Goal: Book appointment/travel/reservation

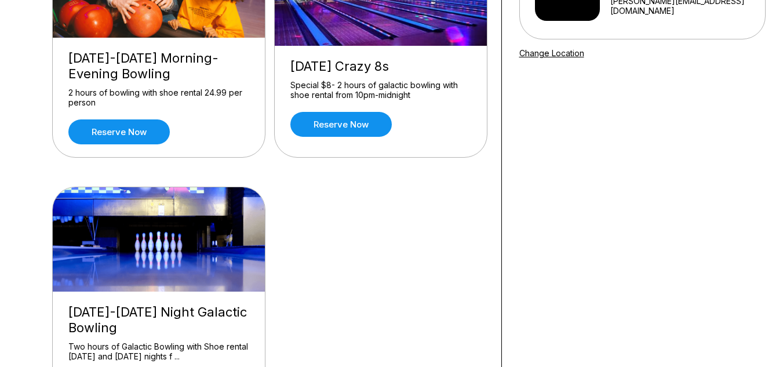
scroll to position [197, 0]
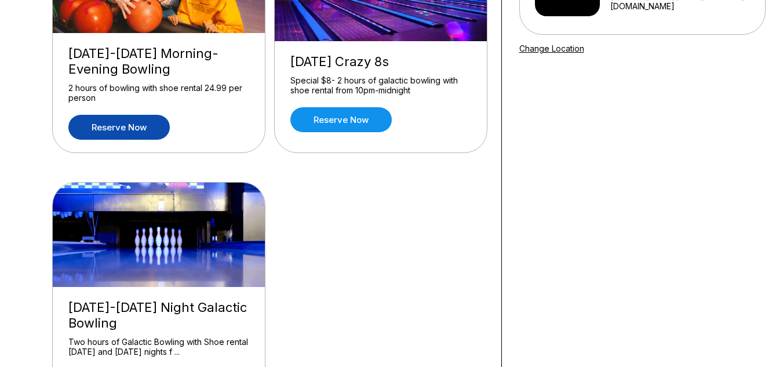
click at [158, 127] on link "Reserve now" at bounding box center [118, 127] width 101 height 25
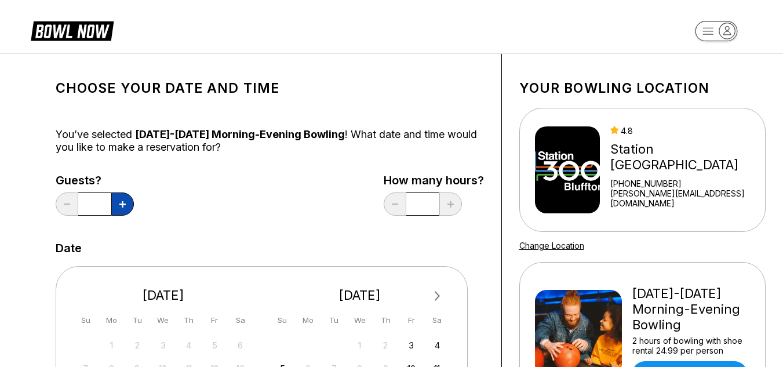
click at [127, 203] on button at bounding box center [122, 203] width 23 height 23
click at [126, 205] on button at bounding box center [122, 203] width 23 height 23
click at [123, 206] on icon at bounding box center [122, 204] width 6 height 6
click at [124, 207] on icon at bounding box center [122, 204] width 6 height 6
click at [125, 208] on button at bounding box center [122, 203] width 23 height 23
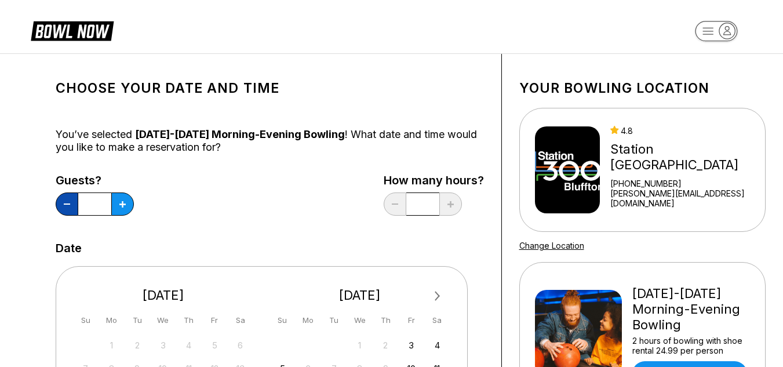
click at [76, 196] on button at bounding box center [67, 203] width 23 height 23
type input "*"
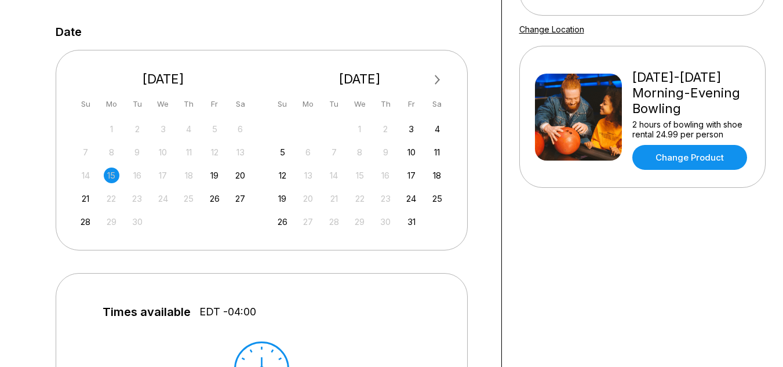
scroll to position [220, 0]
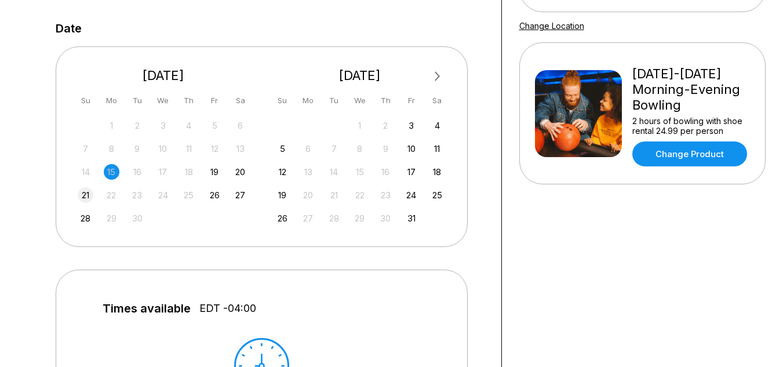
click at [91, 197] on div "21" at bounding box center [86, 195] width 16 height 16
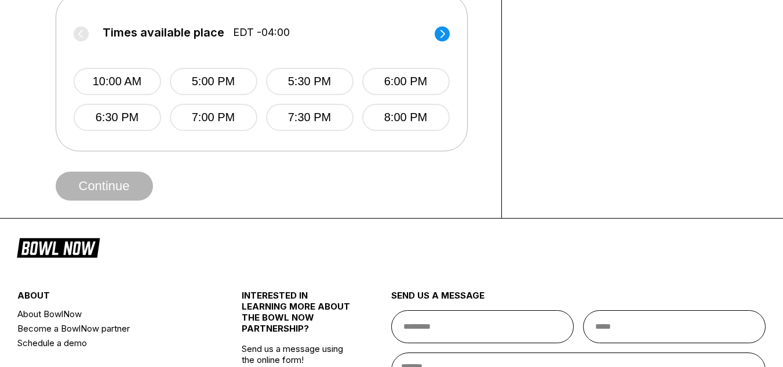
scroll to position [506, 0]
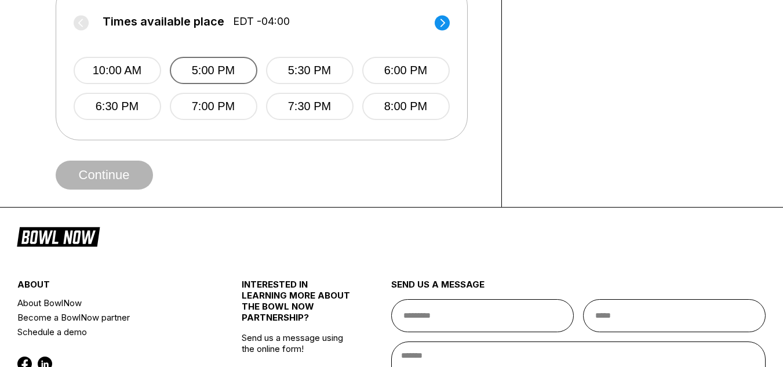
click at [243, 71] on button "5:00 PM" at bounding box center [213, 70] width 87 height 27
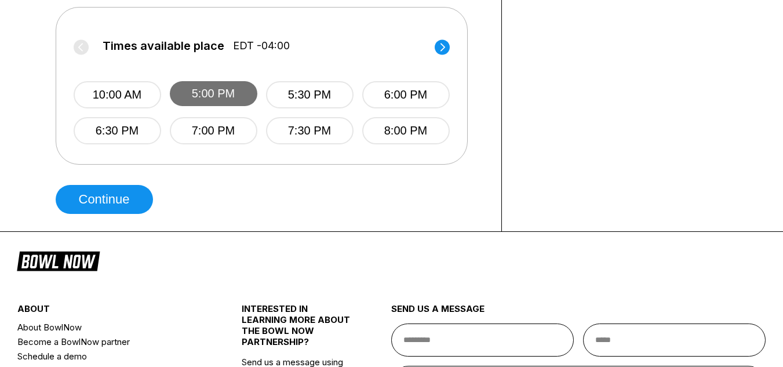
scroll to position [447, 0]
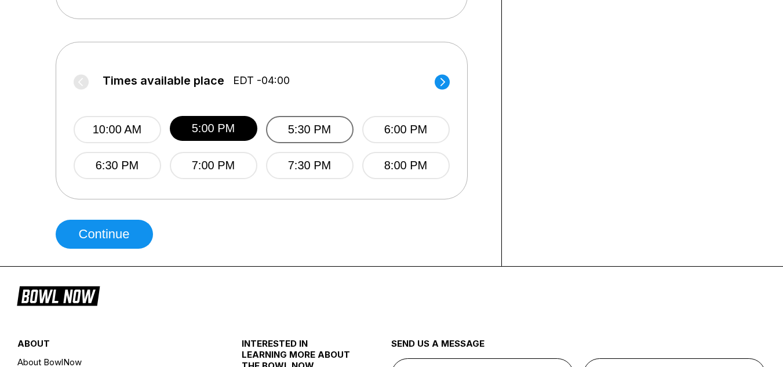
click at [326, 125] on button "5:30 PM" at bounding box center [309, 129] width 87 height 27
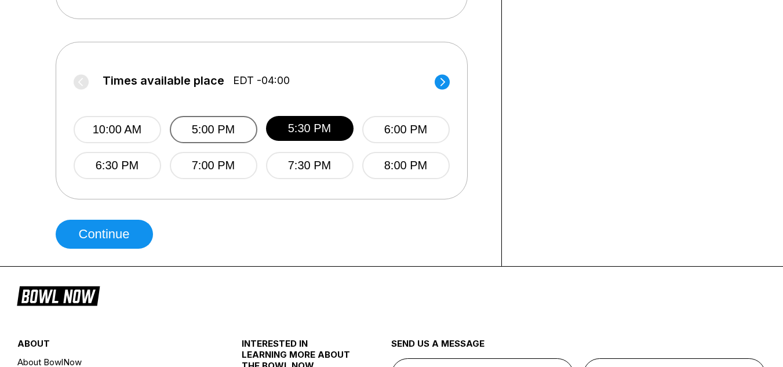
click at [231, 125] on button "5:00 PM" at bounding box center [213, 129] width 87 height 27
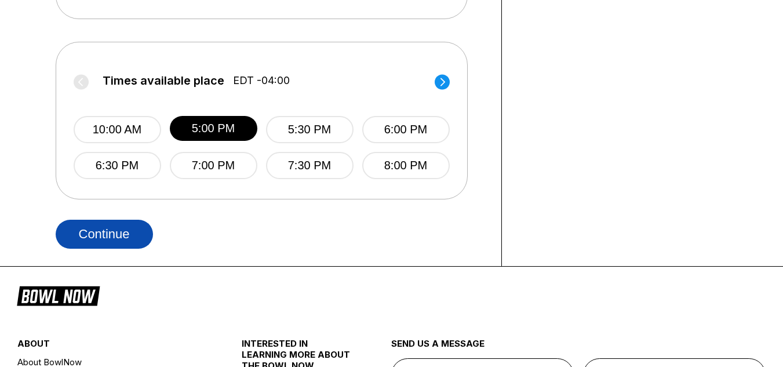
click at [143, 239] on button "Continue" at bounding box center [104, 234] width 97 height 29
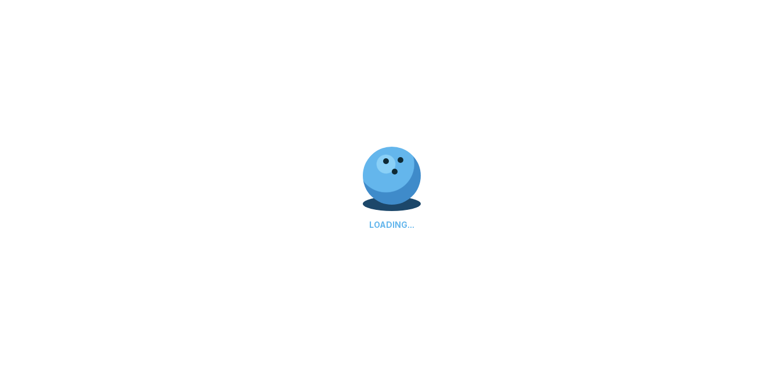
select select "**"
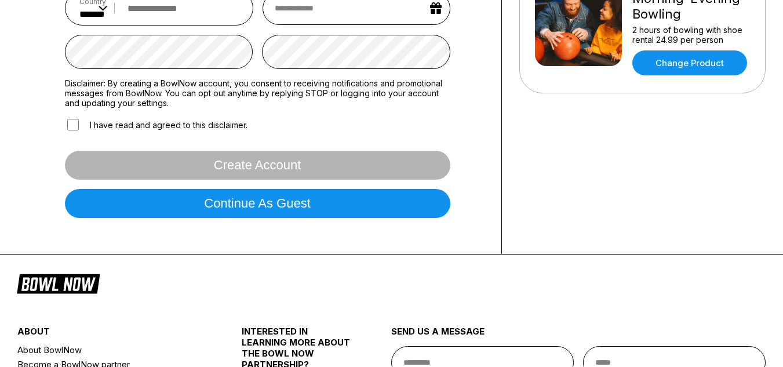
scroll to position [315, 0]
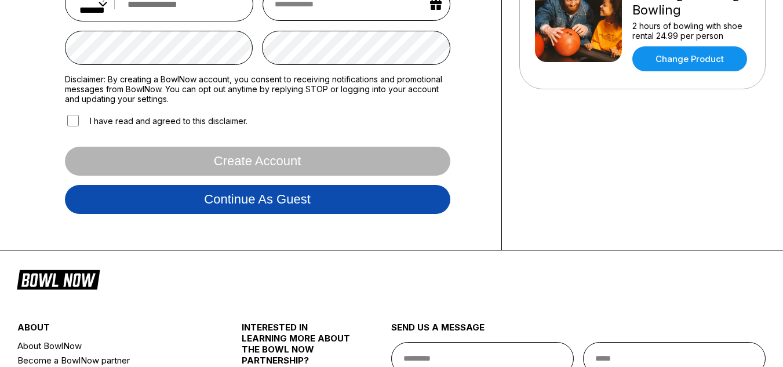
click at [330, 209] on button "Continue as guest" at bounding box center [257, 199] width 385 height 29
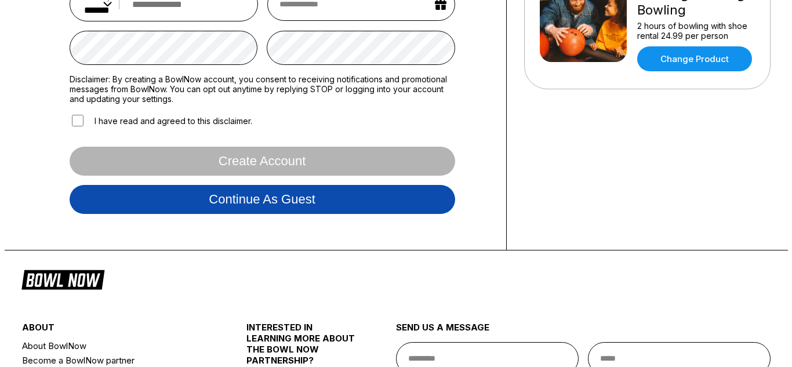
scroll to position [217, 0]
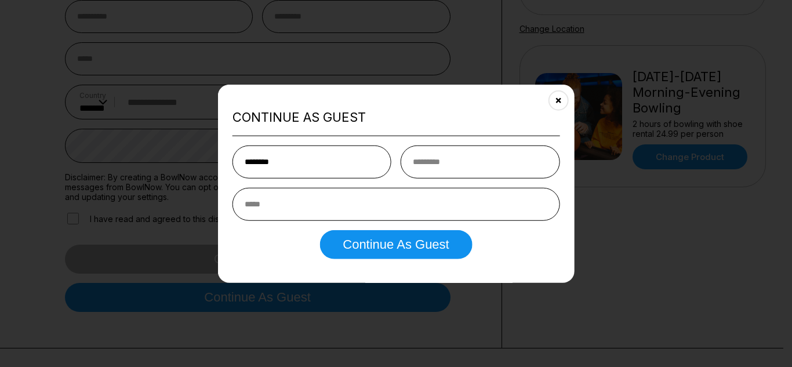
type input "********"
click at [524, 158] on input "text" at bounding box center [479, 161] width 159 height 33
type input "********"
click at [522, 207] on input "email" at bounding box center [395, 204] width 327 height 33
type input "**********"
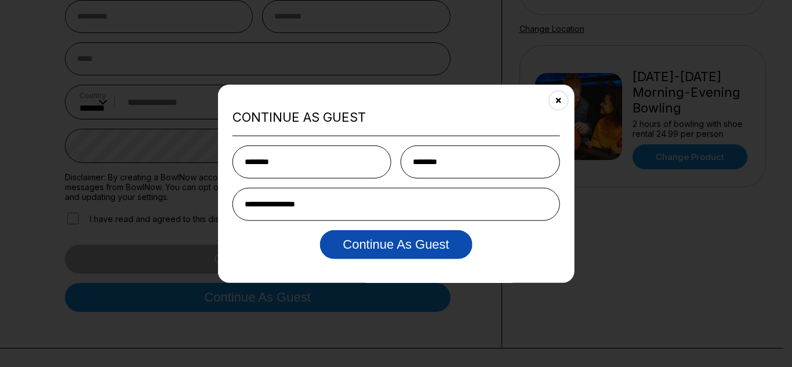
click at [456, 257] on button "Continue as Guest" at bounding box center [395, 244] width 152 height 29
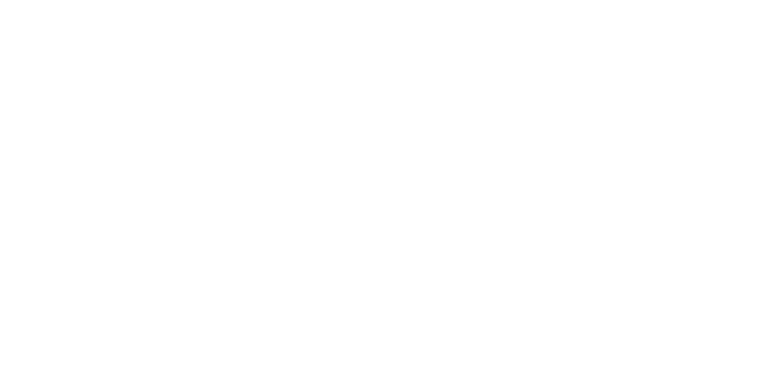
scroll to position [0, 0]
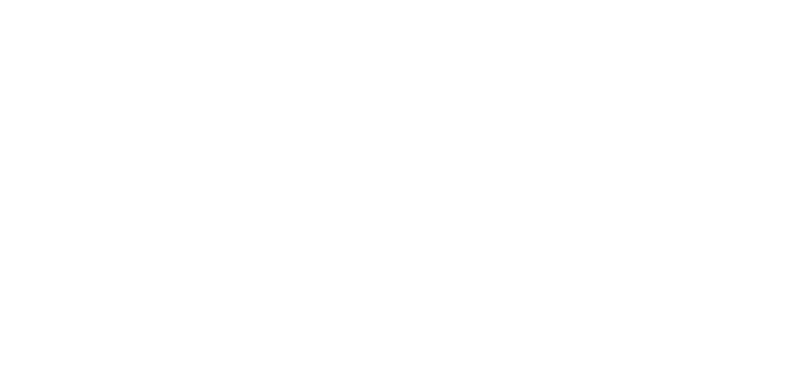
select select "**"
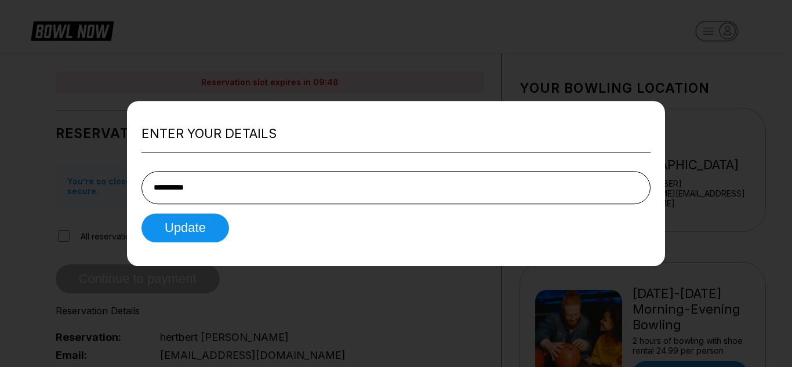
type input "**********"
click at [141, 213] on button "Update" at bounding box center [184, 227] width 87 height 29
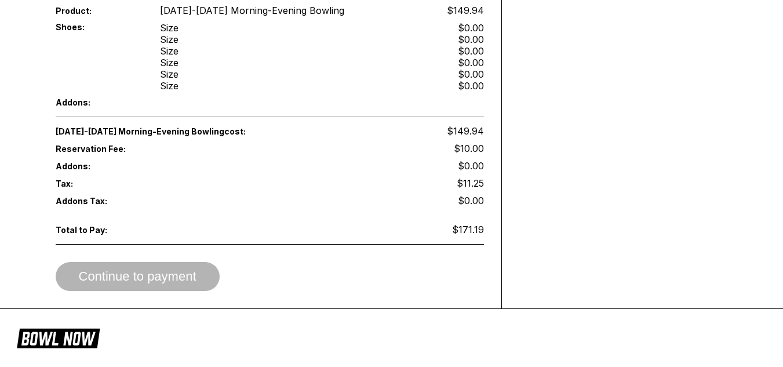
scroll to position [515, 0]
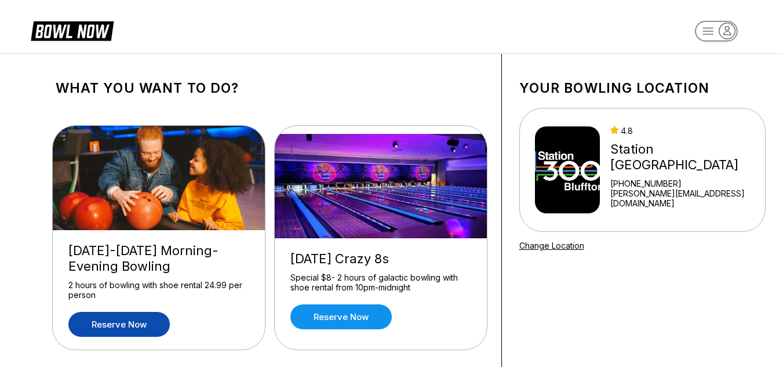
click at [152, 326] on link "Reserve now" at bounding box center [118, 324] width 101 height 25
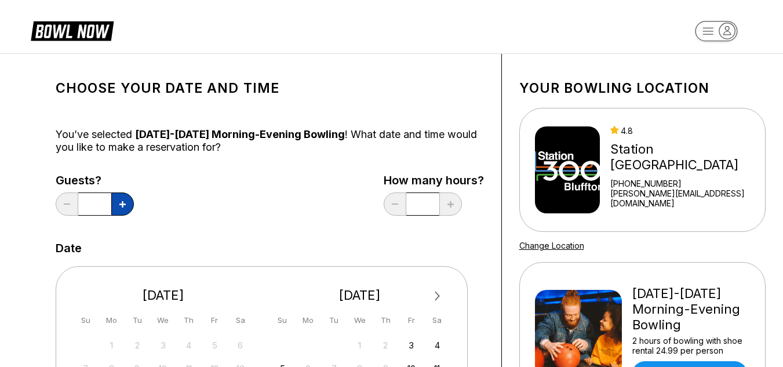
click at [132, 207] on button at bounding box center [122, 203] width 23 height 23
click at [130, 204] on button at bounding box center [122, 203] width 23 height 23
click at [126, 207] on button at bounding box center [122, 203] width 23 height 23
click at [125, 209] on button at bounding box center [122, 203] width 23 height 23
click at [127, 207] on button at bounding box center [122, 203] width 23 height 23
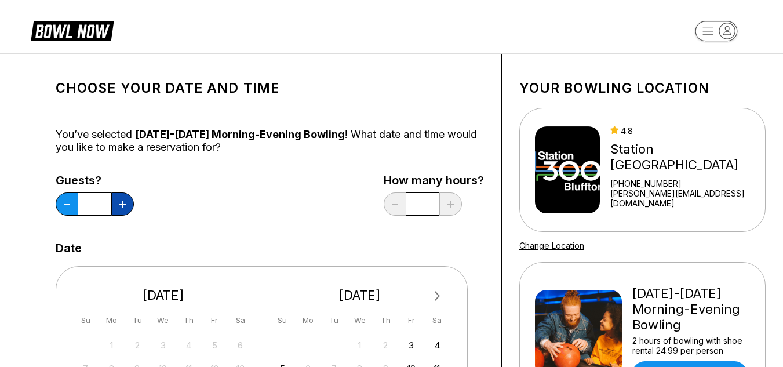
click at [126, 207] on button at bounding box center [122, 203] width 23 height 23
click at [125, 207] on button at bounding box center [122, 203] width 23 height 23
click at [126, 206] on button at bounding box center [122, 203] width 23 height 23
click at [127, 207] on button at bounding box center [122, 203] width 23 height 23
click at [129, 203] on button at bounding box center [122, 203] width 23 height 23
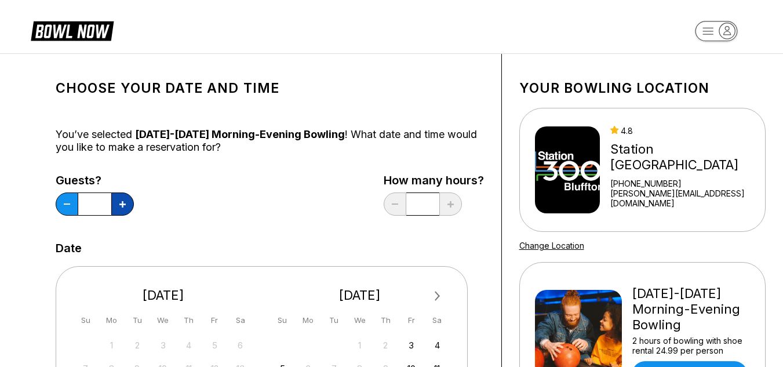
type input "**"
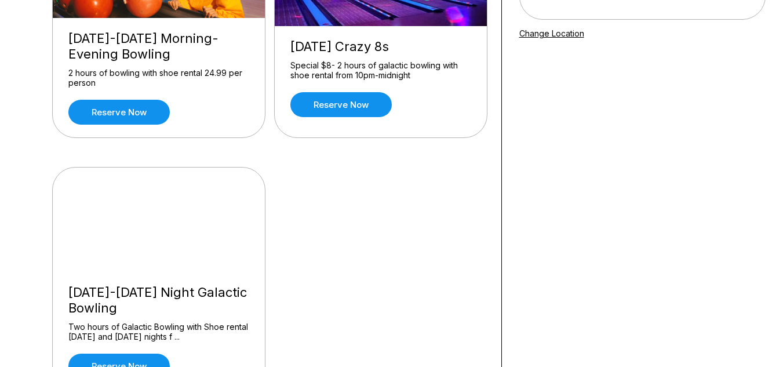
scroll to position [213, 0]
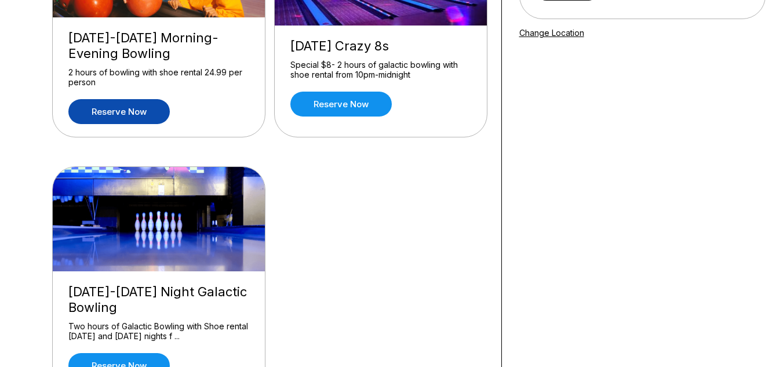
click at [147, 119] on link "Reserve now" at bounding box center [118, 111] width 101 height 25
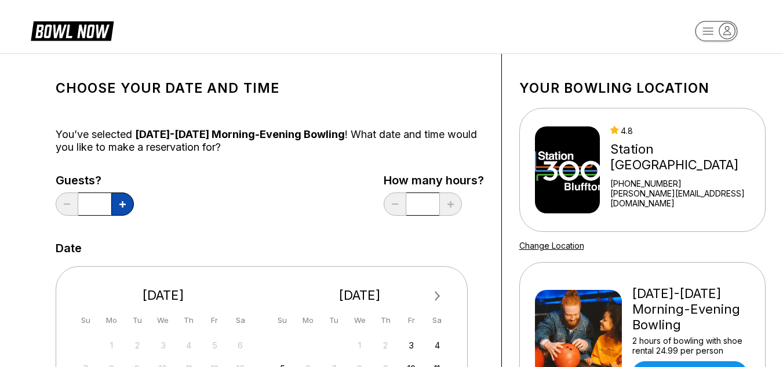
click at [125, 201] on icon at bounding box center [122, 204] width 6 height 6
click at [124, 200] on button at bounding box center [122, 203] width 23 height 23
click at [124, 201] on icon at bounding box center [122, 204] width 6 height 6
click at [125, 205] on icon at bounding box center [122, 204] width 6 height 6
click at [124, 204] on icon at bounding box center [122, 204] width 6 height 6
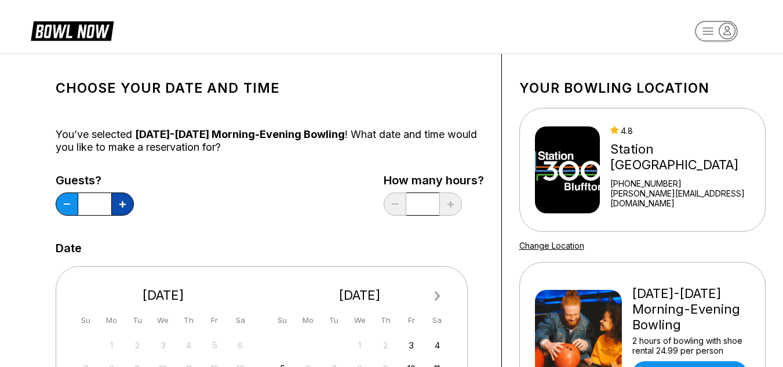
click at [126, 200] on button at bounding box center [122, 203] width 23 height 23
click at [126, 202] on button at bounding box center [122, 203] width 23 height 23
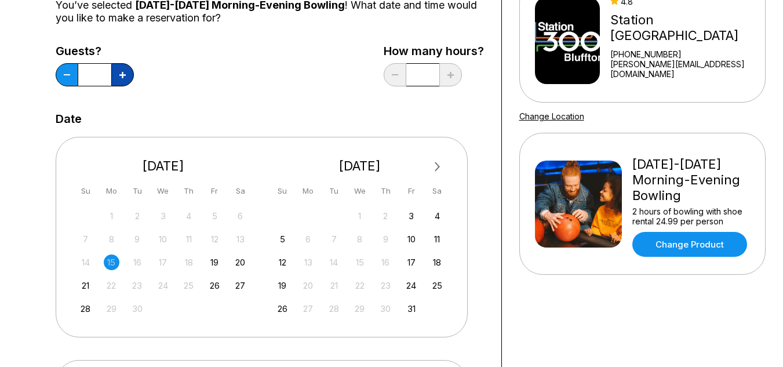
scroll to position [156, 0]
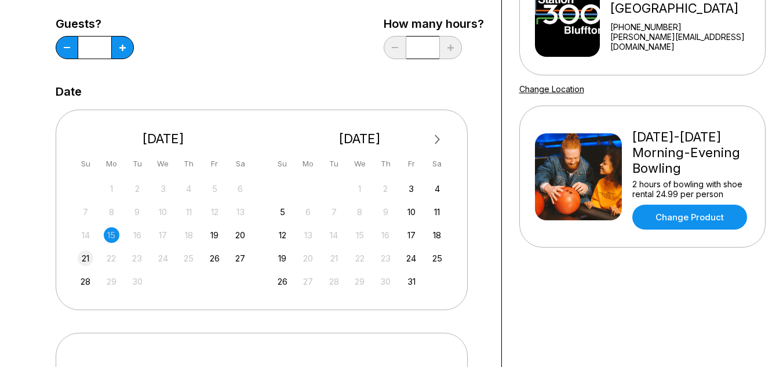
click at [92, 255] on div "21" at bounding box center [86, 258] width 16 height 16
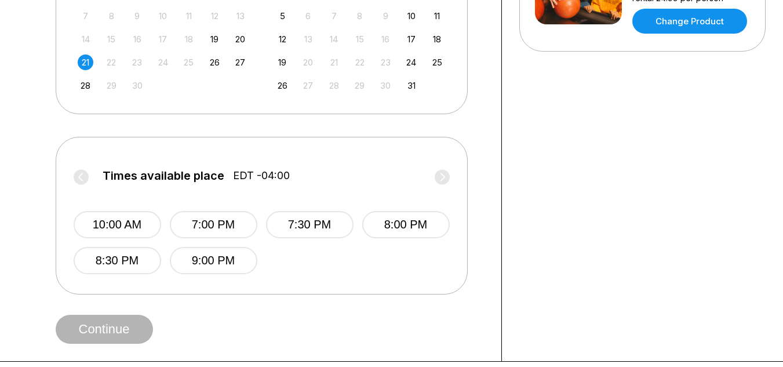
scroll to position [353, 0]
click at [217, 31] on div "19" at bounding box center [215, 39] width 16 height 16
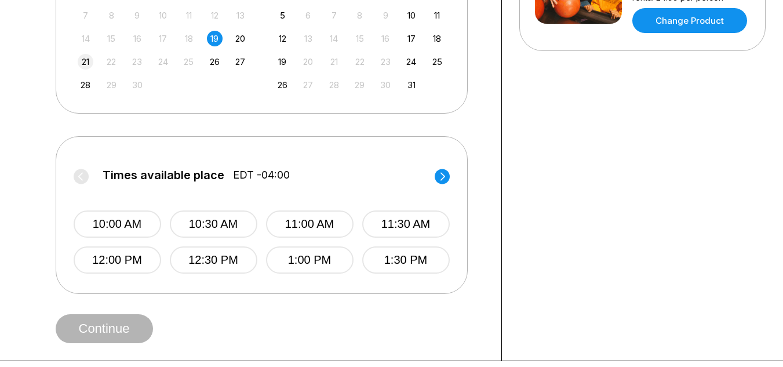
click at [87, 61] on div "21" at bounding box center [86, 62] width 16 height 16
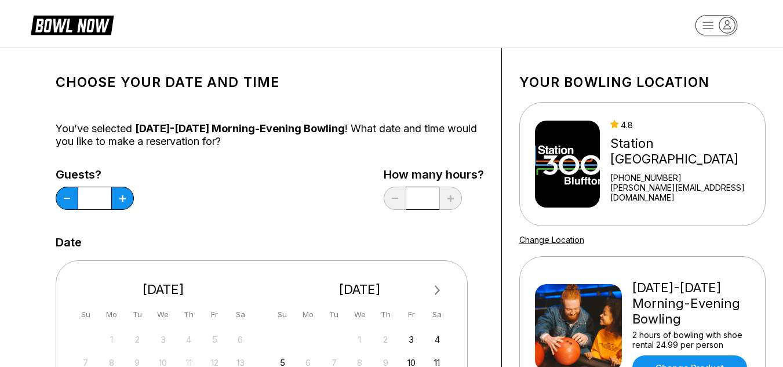
scroll to position [0, 0]
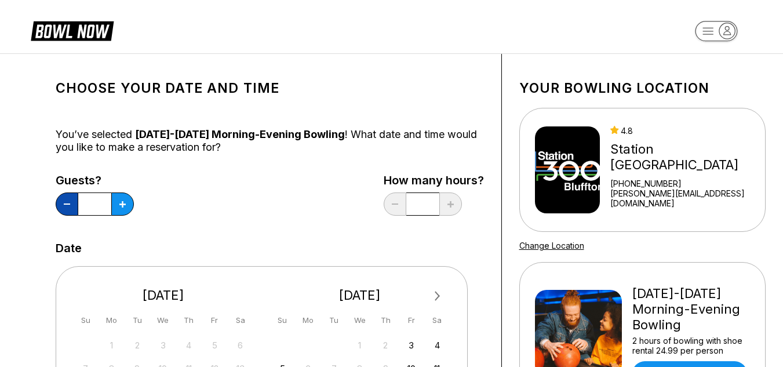
click at [72, 203] on button at bounding box center [67, 203] width 23 height 23
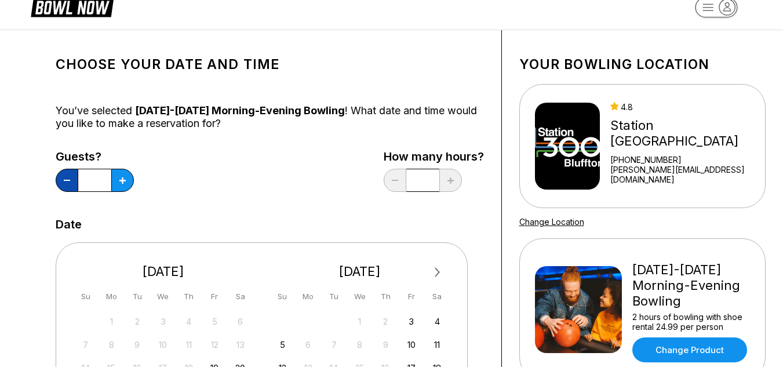
scroll to position [32, 0]
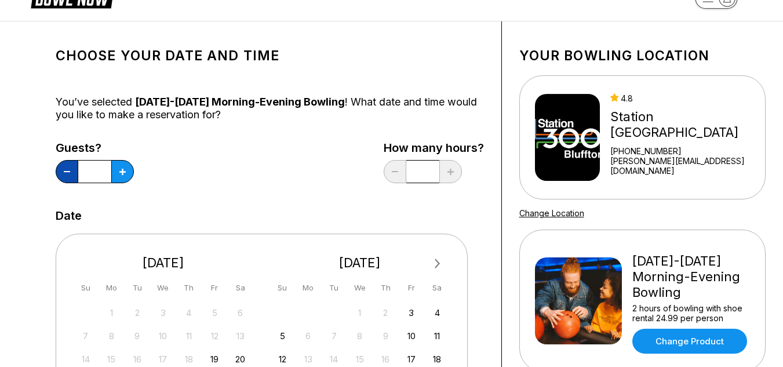
click at [74, 169] on button at bounding box center [67, 171] width 23 height 23
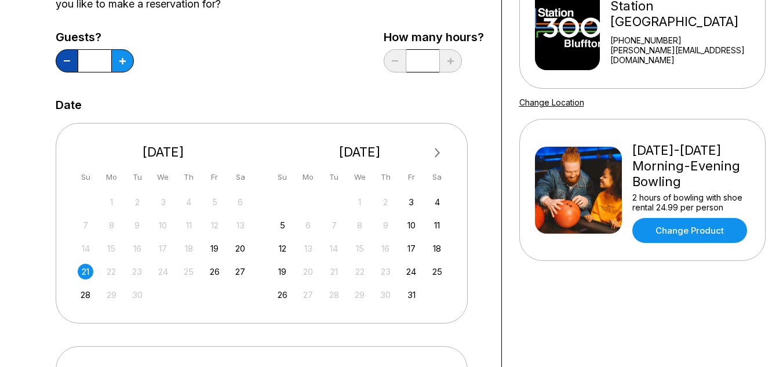
scroll to position [122, 0]
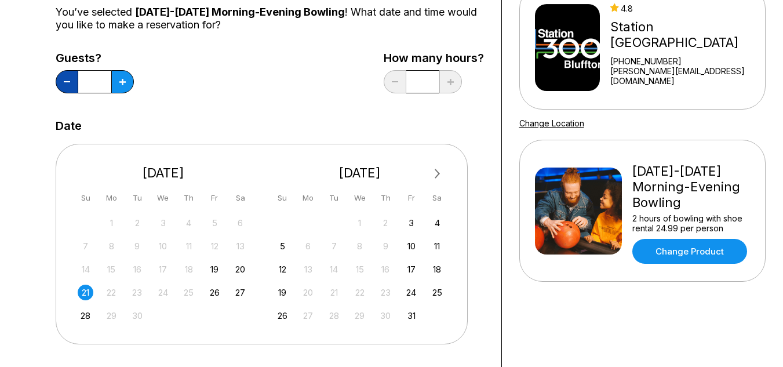
click at [74, 74] on button at bounding box center [67, 81] width 23 height 23
type input "*"
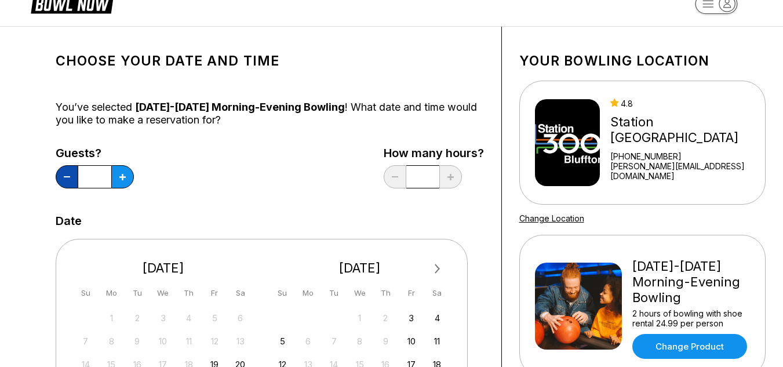
scroll to position [23, 0]
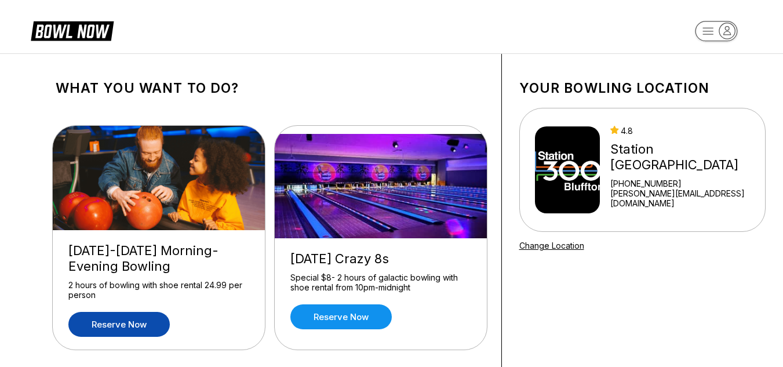
click at [143, 320] on link "Reserve now" at bounding box center [118, 324] width 101 height 25
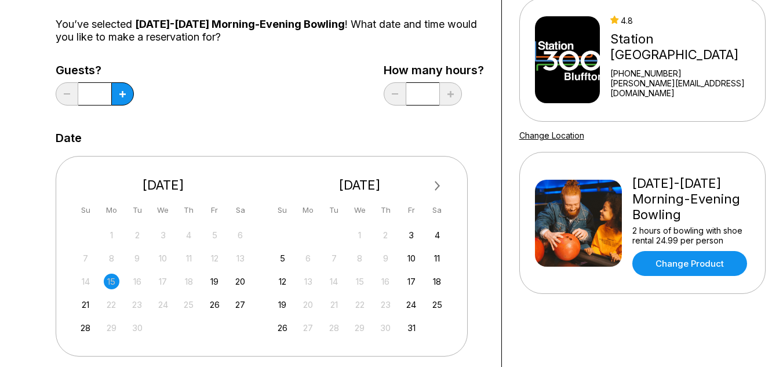
scroll to position [112, 0]
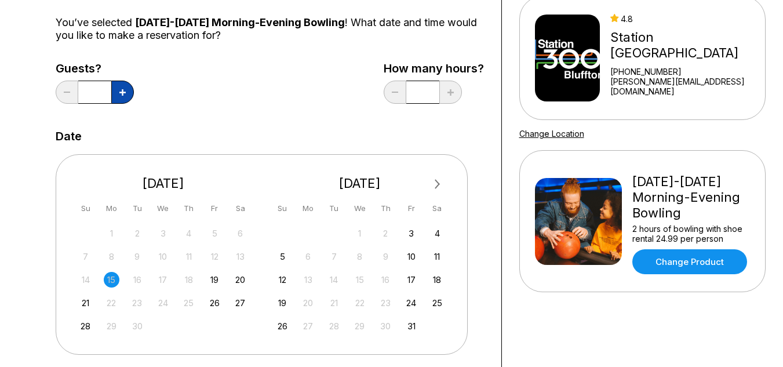
click at [127, 90] on button at bounding box center [122, 92] width 23 height 23
click at [128, 87] on button at bounding box center [122, 92] width 23 height 23
click at [123, 94] on icon at bounding box center [122, 92] width 6 height 6
click at [74, 93] on button at bounding box center [67, 92] width 23 height 23
click at [131, 92] on button at bounding box center [122, 92] width 23 height 23
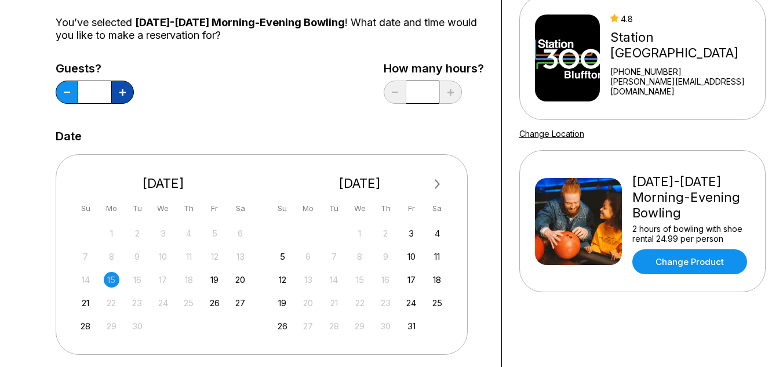
click at [129, 91] on button at bounding box center [122, 92] width 23 height 23
click at [122, 90] on icon at bounding box center [122, 92] width 6 height 6
click at [123, 88] on button at bounding box center [122, 92] width 23 height 23
click at [124, 90] on icon at bounding box center [122, 92] width 6 height 6
type input "*"
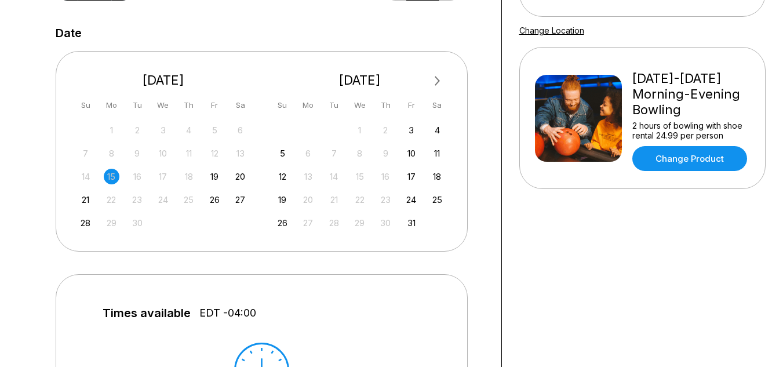
scroll to position [217, 0]
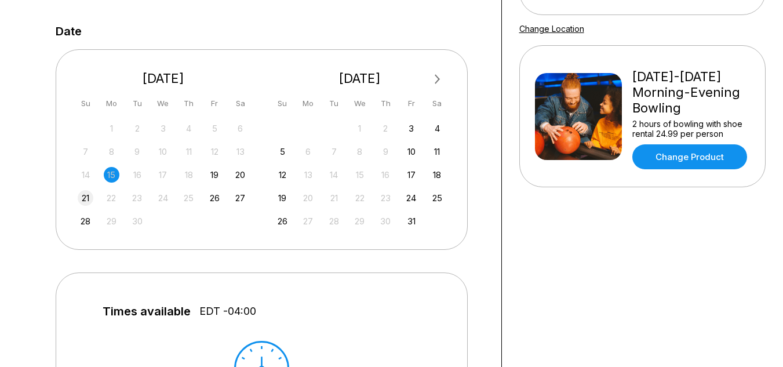
click at [92, 201] on div "21" at bounding box center [86, 198] width 16 height 16
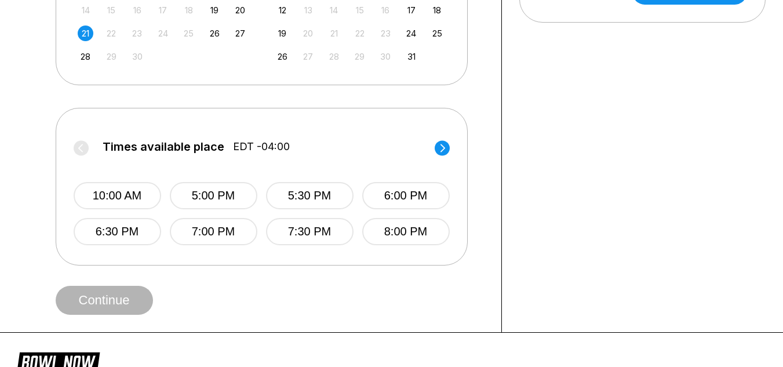
scroll to position [385, 0]
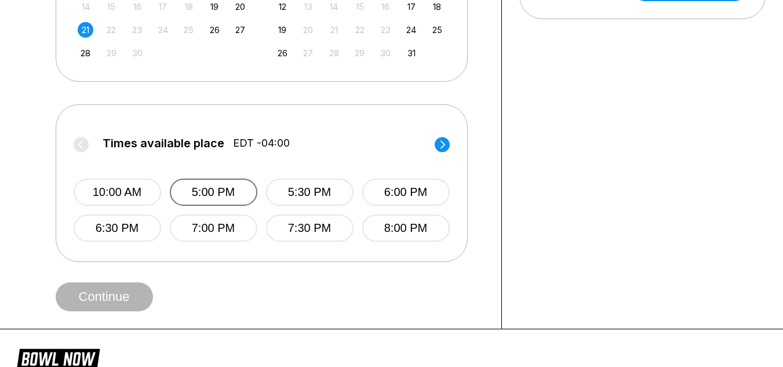
click at [226, 194] on button "5:00 PM" at bounding box center [213, 191] width 87 height 27
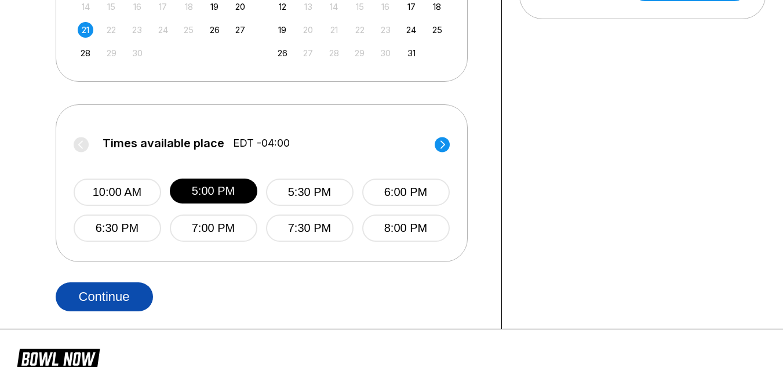
click at [125, 293] on button "Continue" at bounding box center [104, 296] width 97 height 29
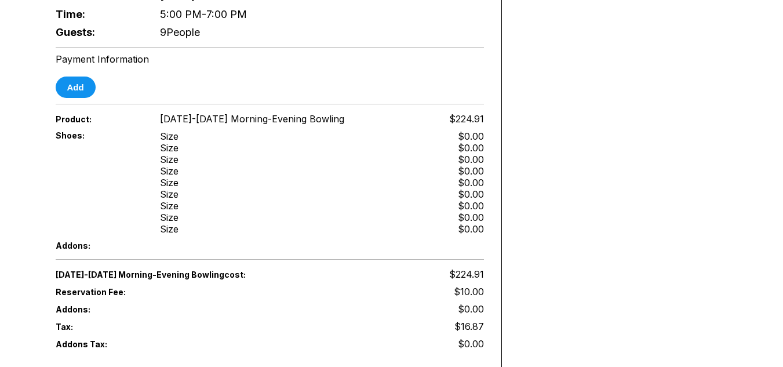
scroll to position [408, 0]
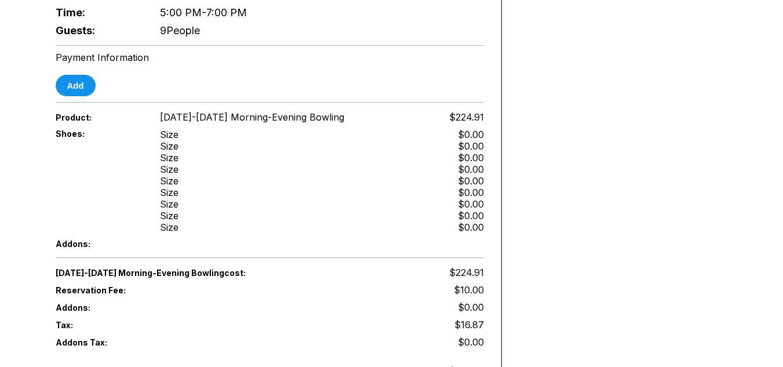
click at [177, 141] on div "Size" at bounding box center [169, 146] width 19 height 12
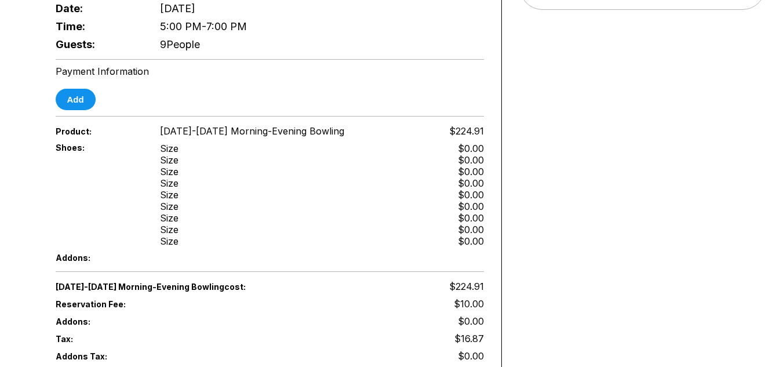
scroll to position [405, 0]
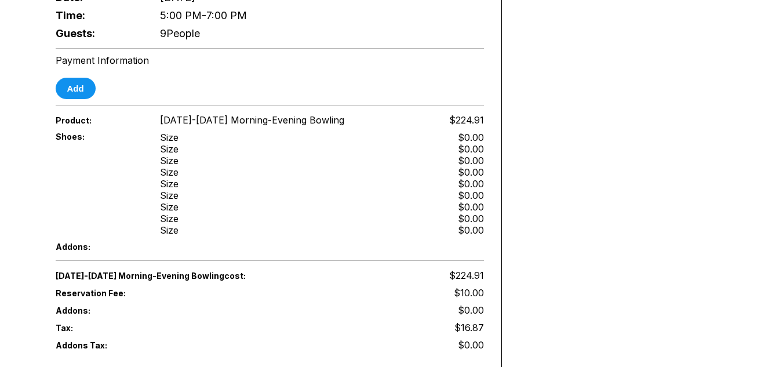
click at [181, 187] on div "Shoes: Size Size Size Size Size Size Size Size Size $0.00 $0.00 $0.00 $0.00 $0.…" at bounding box center [270, 184] width 428 height 110
click at [176, 132] on div "Size" at bounding box center [169, 138] width 19 height 12
click at [166, 155] on div "Size" at bounding box center [169, 161] width 19 height 12
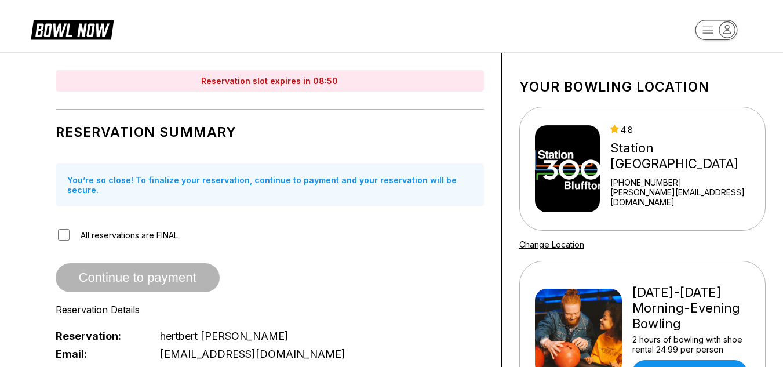
scroll to position [0, 0]
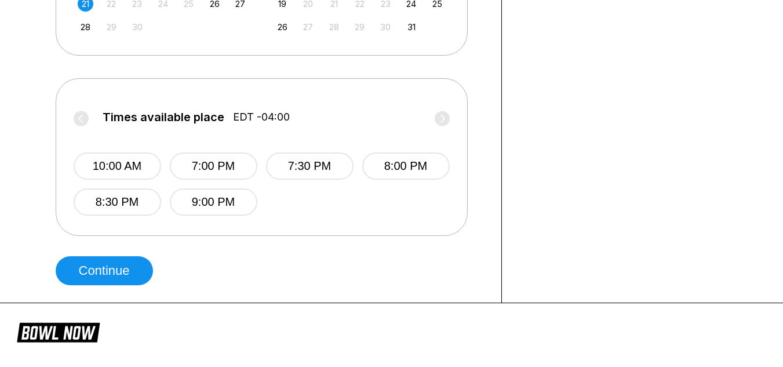
scroll to position [414, 0]
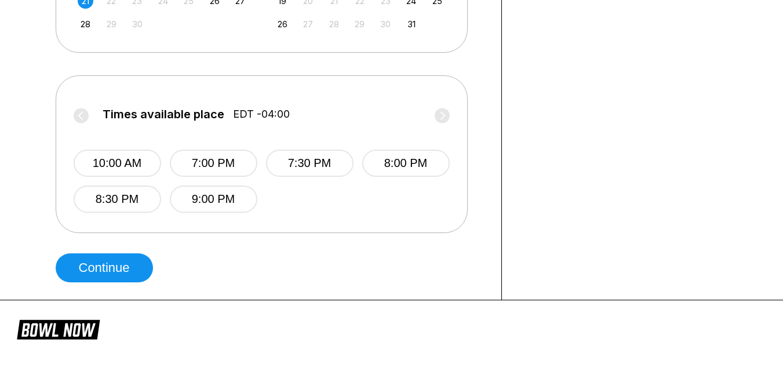
click at [447, 110] on label "Times available place EDT -04:00" at bounding box center [262, 117] width 376 height 19
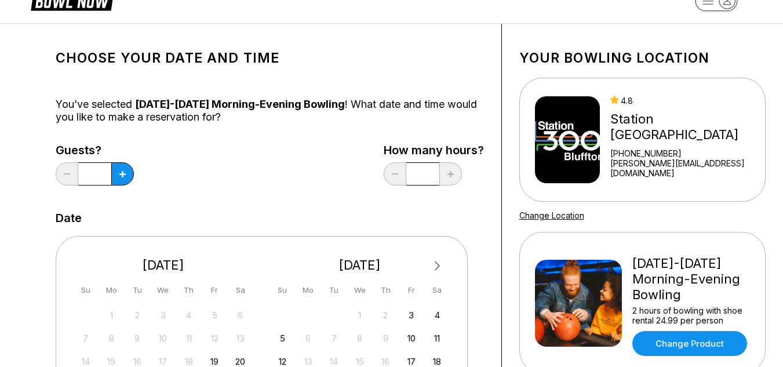
scroll to position [0, 0]
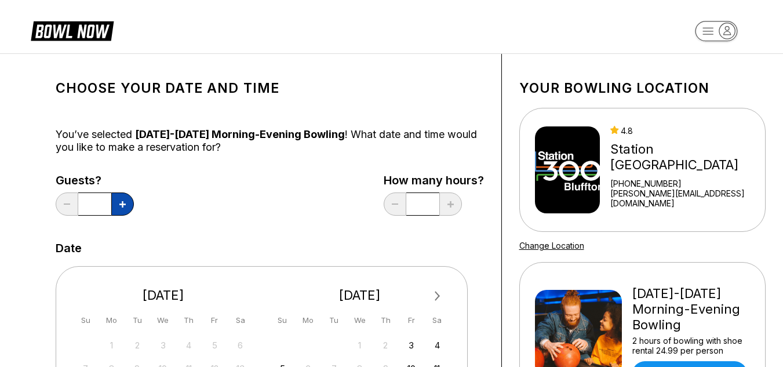
click at [127, 200] on button at bounding box center [122, 203] width 23 height 23
click at [127, 198] on button at bounding box center [122, 203] width 23 height 23
click at [122, 199] on button at bounding box center [122, 203] width 23 height 23
click at [120, 197] on button at bounding box center [122, 203] width 23 height 23
click at [126, 196] on button at bounding box center [122, 203] width 23 height 23
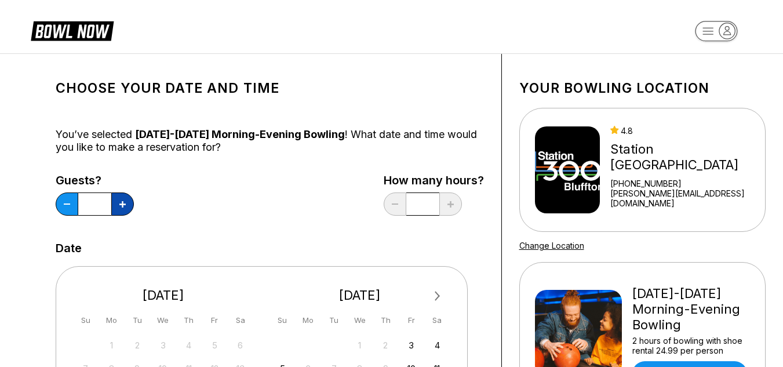
click at [127, 203] on button at bounding box center [122, 203] width 23 height 23
type input "*"
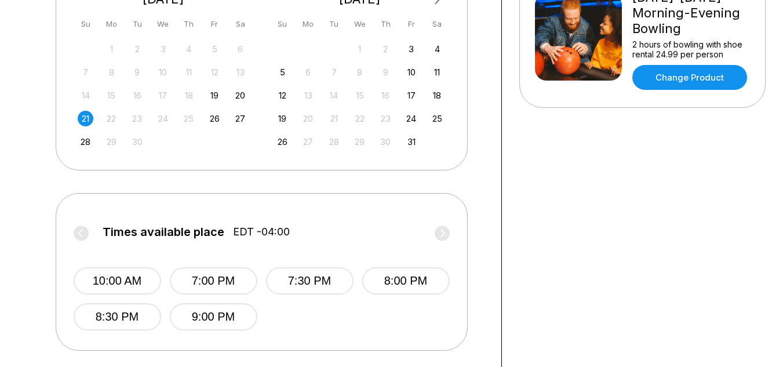
scroll to position [296, 0]
click at [243, 91] on div "20" at bounding box center [240, 96] width 16 height 16
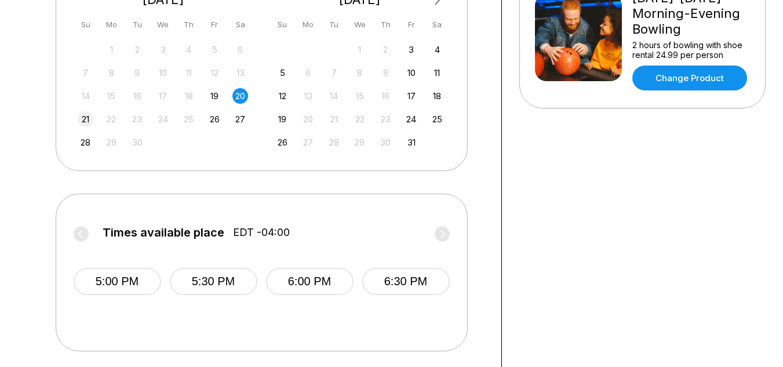
click at [91, 119] on div "21" at bounding box center [86, 119] width 16 height 16
click at [218, 121] on div "26" at bounding box center [215, 119] width 16 height 16
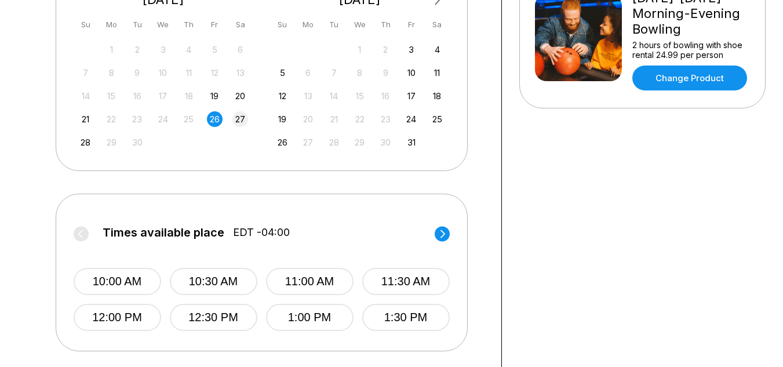
click at [239, 114] on div "27" at bounding box center [240, 119] width 16 height 16
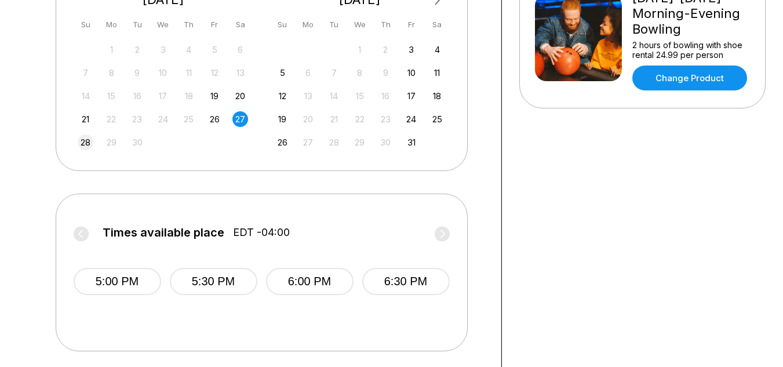
click at [92, 138] on div "28" at bounding box center [86, 142] width 16 height 16
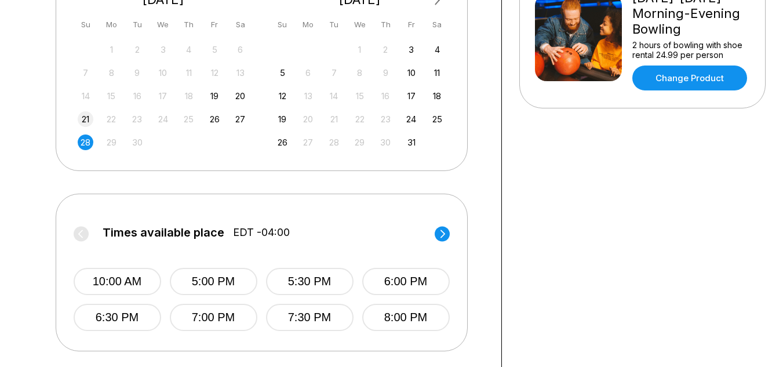
click at [82, 119] on div "21" at bounding box center [86, 119] width 16 height 16
click at [87, 140] on div "28" at bounding box center [86, 142] width 16 height 16
click at [86, 122] on div "21" at bounding box center [86, 119] width 16 height 16
